Goal: Ask a question: Seek information or help from site administrators or community

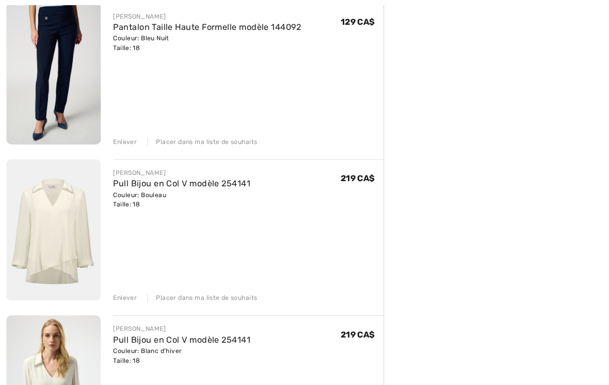
scroll to position [314, 0]
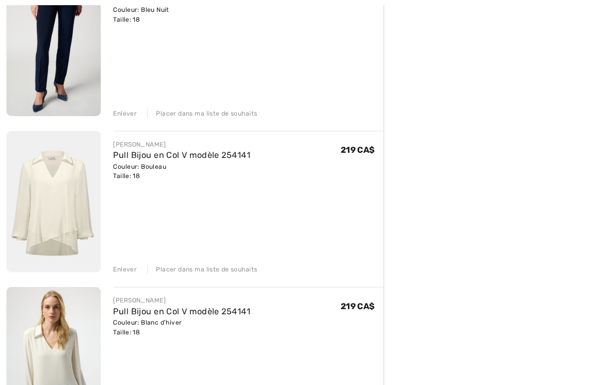
click at [125, 263] on div "Enlever" at bounding box center [122, 264] width 23 height 9
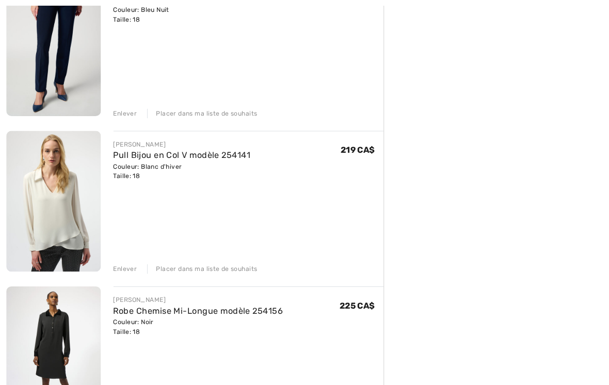
click at [124, 266] on div "Enlever" at bounding box center [122, 264] width 23 height 9
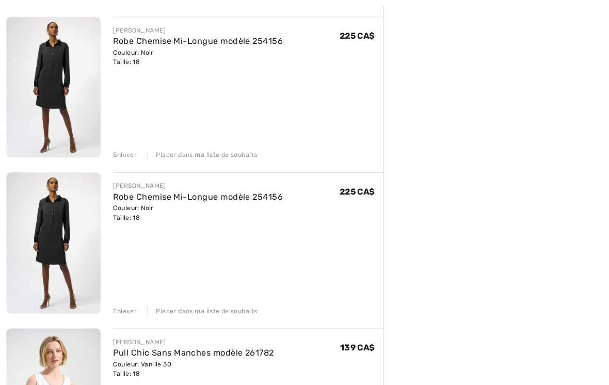
scroll to position [426, 0]
click at [128, 304] on div "Enlever" at bounding box center [122, 305] width 23 height 9
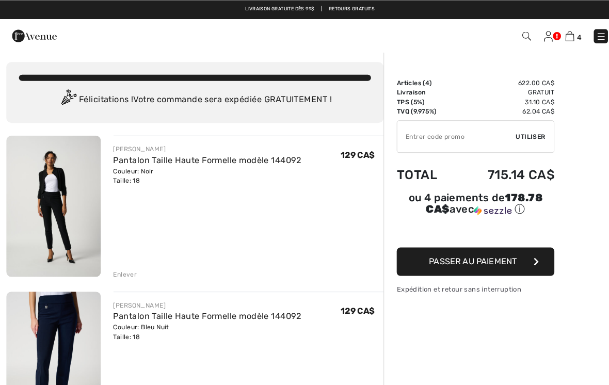
scroll to position [0, 0]
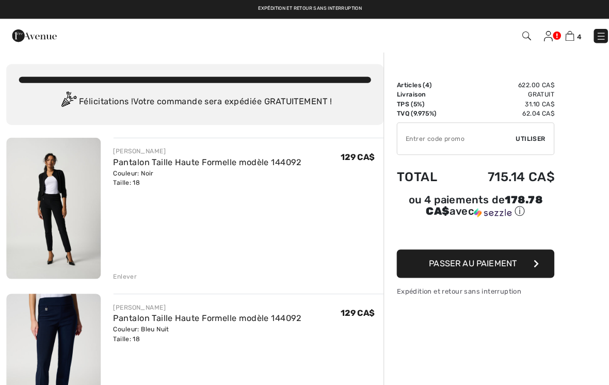
click at [331, 13] on div "Expédition et retour sans interruption Livraison gratuite dès 99$ | Retours gra…" at bounding box center [304, 9] width 609 height 19
click at [349, 8] on link "Retours gratuits" at bounding box center [344, 8] width 45 height 7
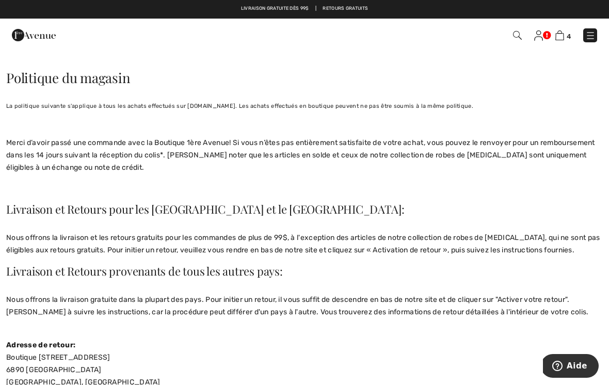
click at [540, 36] on img at bounding box center [538, 35] width 9 height 10
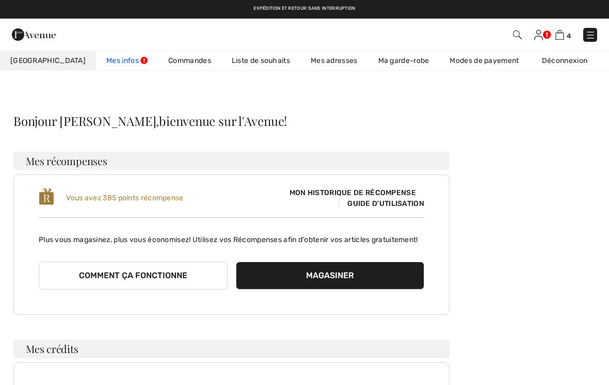
click at [104, 57] on link "Mes infos" at bounding box center [127, 60] width 62 height 19
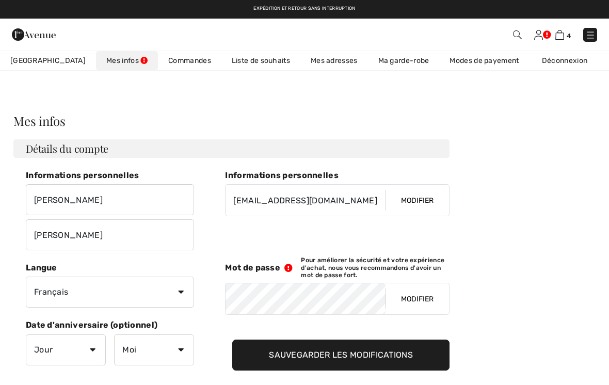
click at [173, 59] on link "Commandes" at bounding box center [189, 60] width 63 height 19
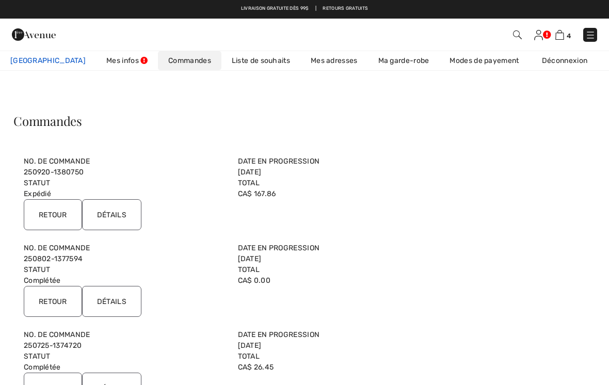
click at [49, 67] on link "Mon Avenue 385 Points récompense" at bounding box center [48, 60] width 96 height 19
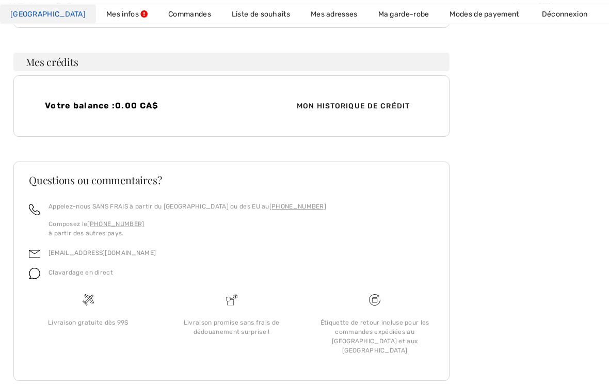
scroll to position [294, 0]
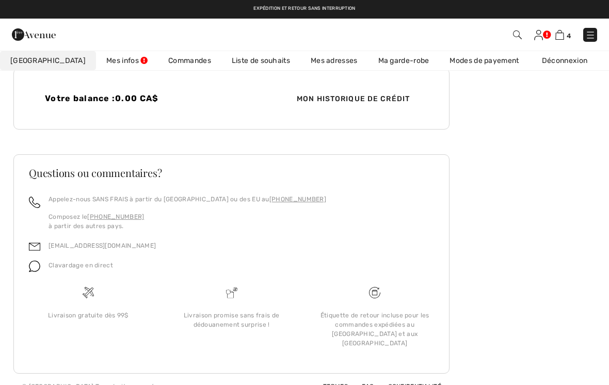
click at [79, 270] on p "Clavardage en direct" at bounding box center [81, 265] width 64 height 9
click at [82, 269] on span "Clavardage en direct" at bounding box center [81, 265] width 64 height 7
click at [39, 272] on img at bounding box center [34, 266] width 11 height 11
click at [47, 278] on div "Clavardage en direct" at bounding box center [76, 269] width 73 height 20
click at [82, 278] on div "Clavardage en direct" at bounding box center [76, 269] width 73 height 20
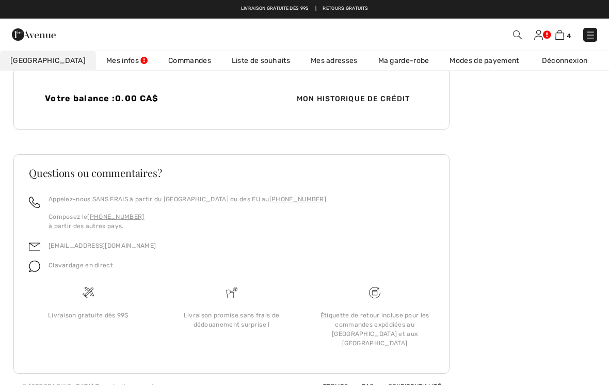
click at [362, 193] on div "Questions ou commentaires?" at bounding box center [232, 181] width 430 height 27
click at [106, 269] on span "Clavardage en direct" at bounding box center [81, 265] width 64 height 7
click at [252, 318] on div "Livraison promise sans frais de dédouanement surprise !" at bounding box center [231, 322] width 143 height 73
click at [45, 278] on div "Clavardage en direct" at bounding box center [76, 269] width 73 height 20
click at [372, 384] on link "FAQ" at bounding box center [361, 386] width 24 height 7
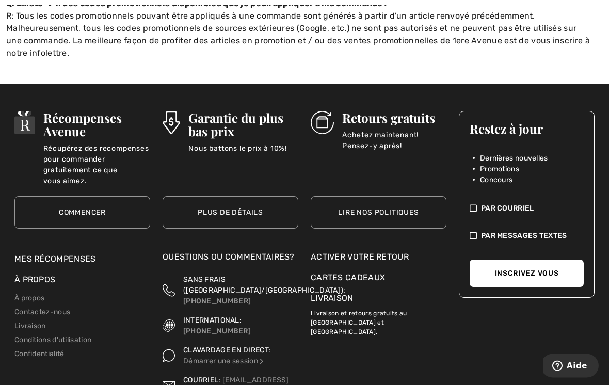
scroll to position [825, 0]
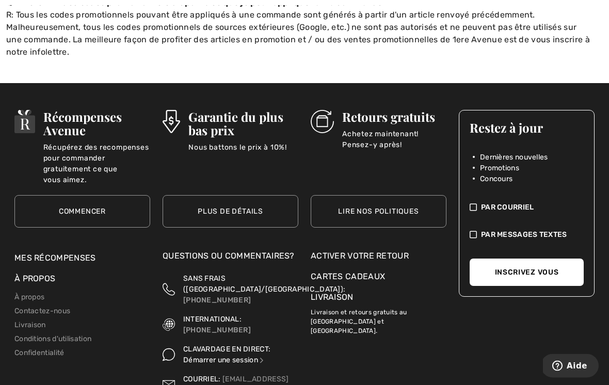
click at [254, 356] on link "Démarrer une session" at bounding box center [224, 360] width 82 height 9
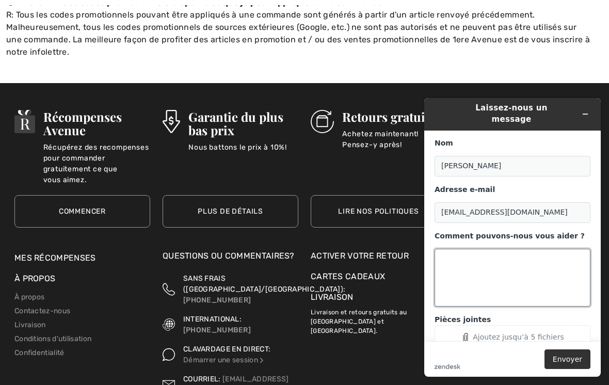
click at [484, 249] on textarea "Comment pouvons-nous vous aider ?" at bounding box center [512, 278] width 156 height 58
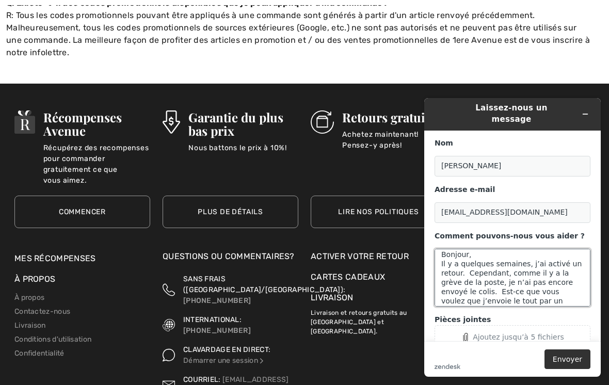
scroll to position [19, 0]
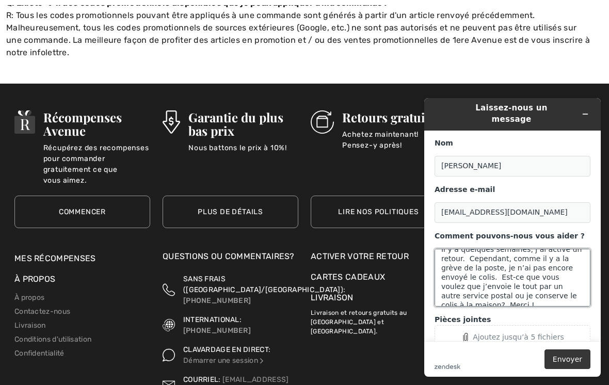
type textarea "Bonjour, Il y a quelques semaines, j’ai activé un retour. Cependant, comme il y…"
click at [573, 361] on button "Envoyer" at bounding box center [567, 359] width 46 height 20
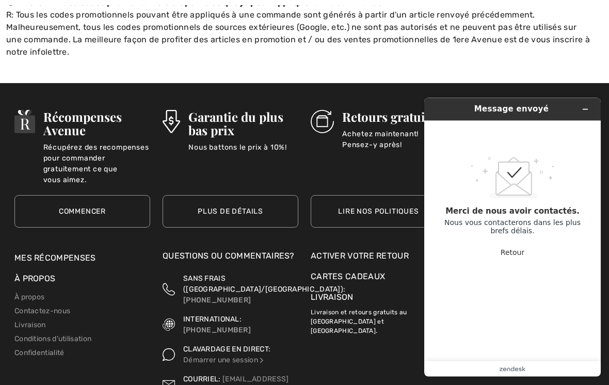
scroll to position [825, 0]
click at [522, 251] on button "Retour" at bounding box center [513, 253] width 24 height 20
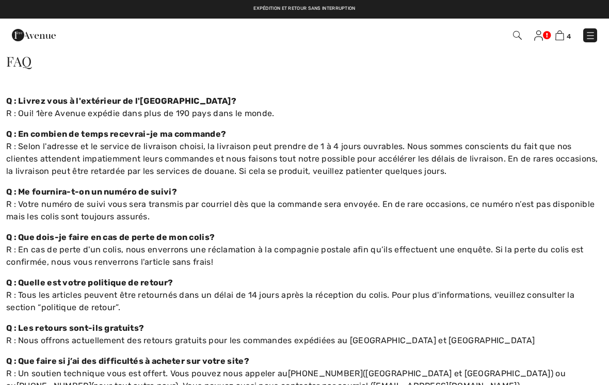
scroll to position [0, 0]
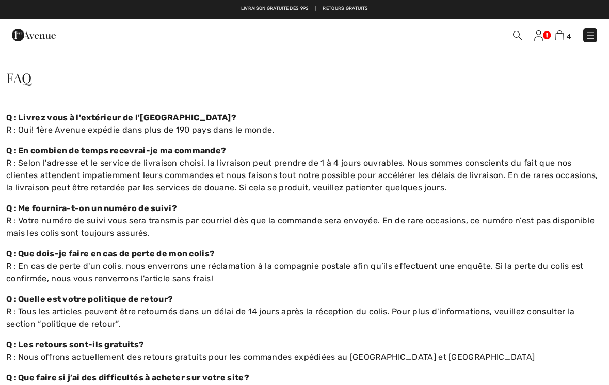
click at [541, 30] on img at bounding box center [538, 35] width 9 height 10
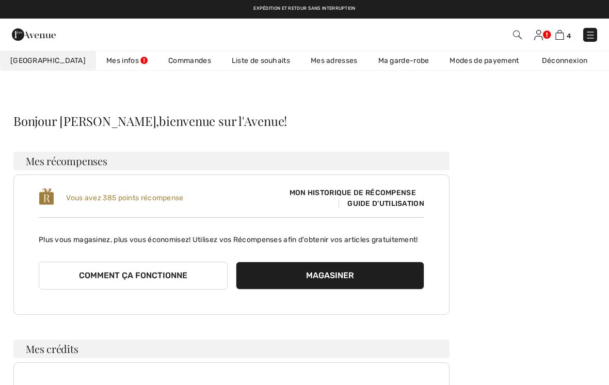
click at [163, 63] on link "Commandes" at bounding box center [189, 60] width 63 height 19
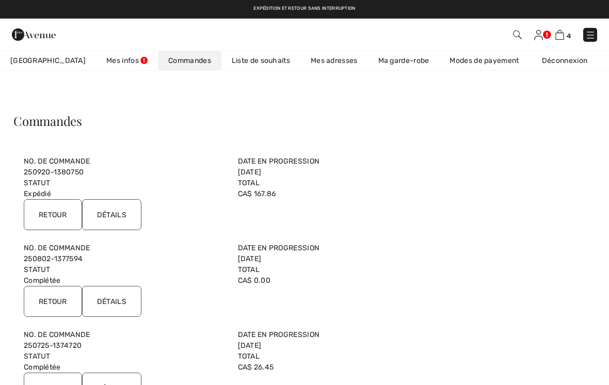
click at [119, 214] on input "Détails" at bounding box center [111, 214] width 59 height 31
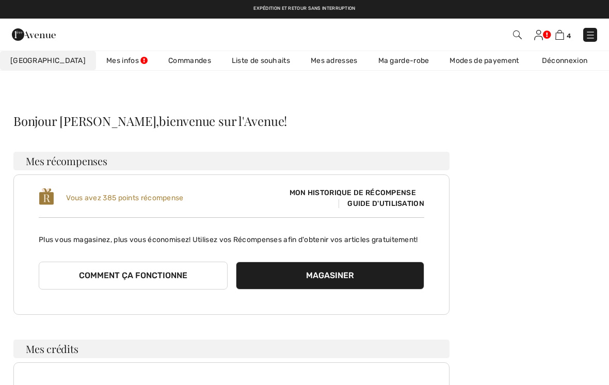
click at [165, 62] on link "Commandes" at bounding box center [189, 60] width 63 height 19
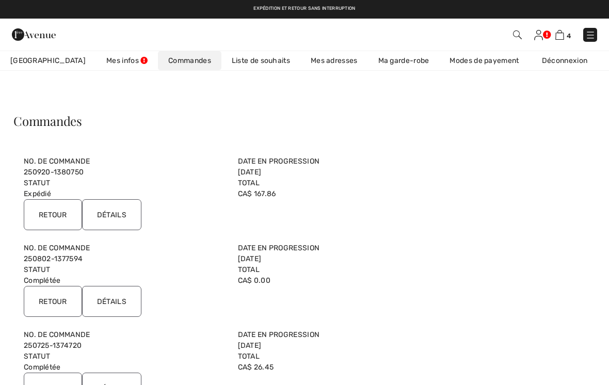
click at [55, 217] on input "Retour" at bounding box center [53, 214] width 58 height 31
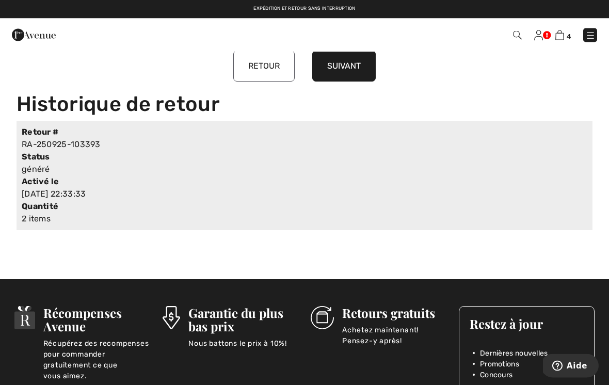
scroll to position [409, 0]
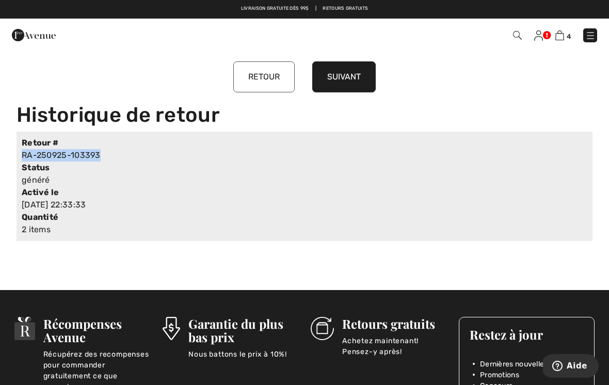
click at [241, 203] on div "[DATE] 22:33:33" at bounding box center [234, 205] width 424 height 12
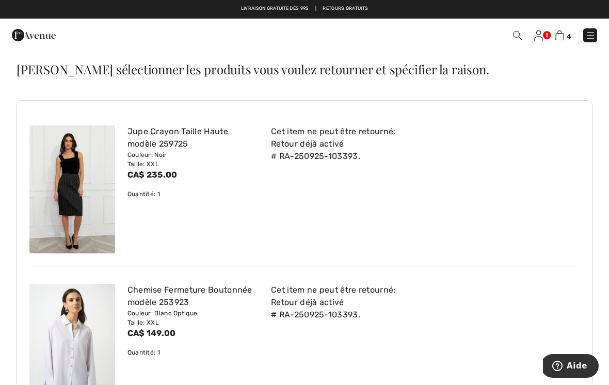
scroll to position [0, 0]
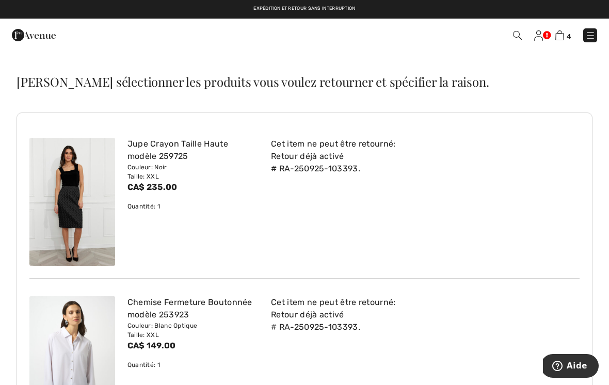
click at [540, 34] on img at bounding box center [538, 35] width 9 height 10
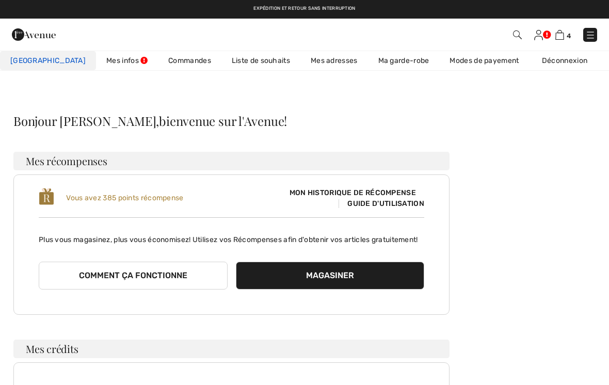
click at [33, 60] on span "Mon Avenue" at bounding box center [47, 60] width 75 height 11
